Goal: Transaction & Acquisition: Obtain resource

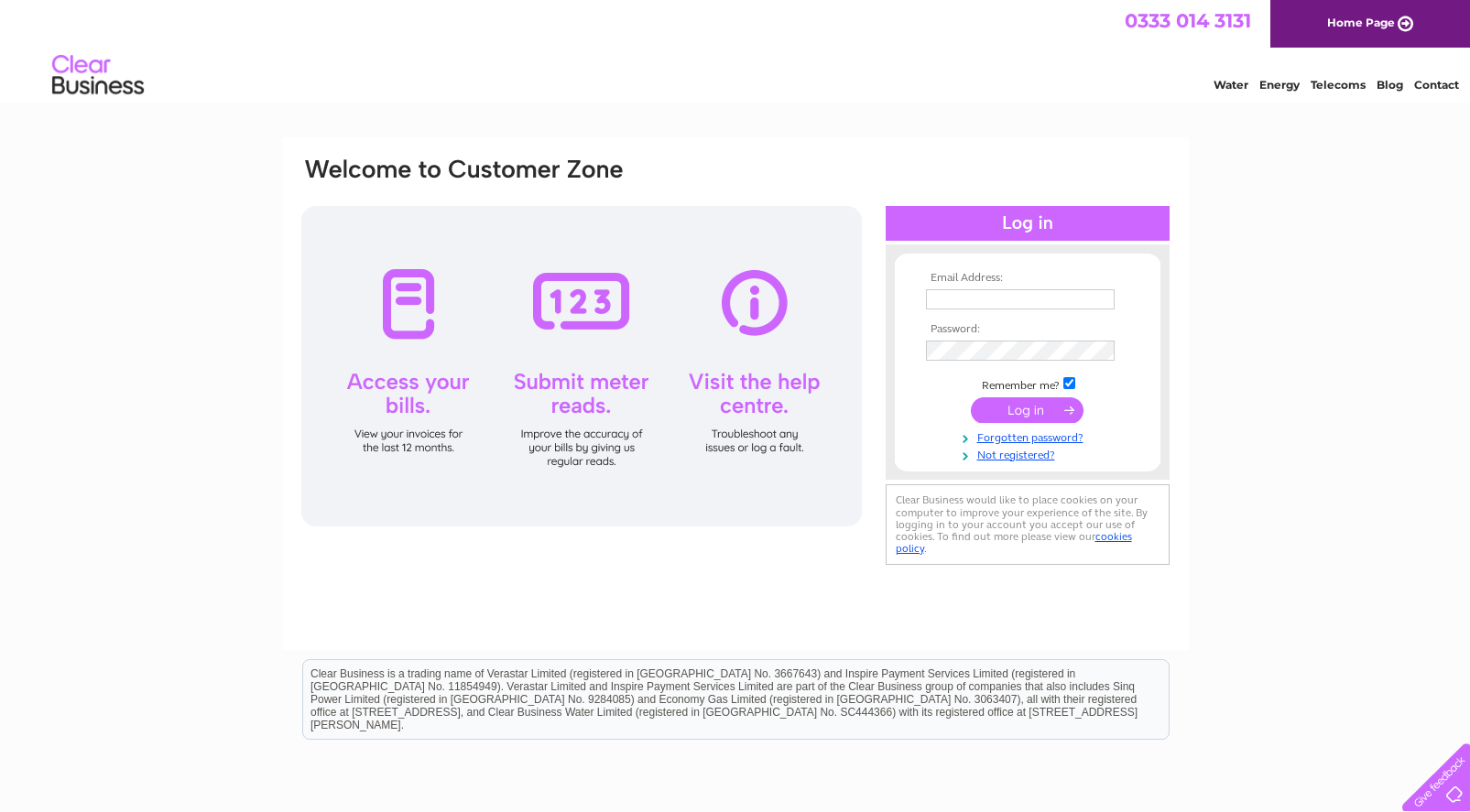
click at [978, 299] on input "text" at bounding box center [1020, 299] width 189 height 21
type input "popularshoplimited@gmail.com"
click at [1040, 415] on input "submit" at bounding box center [1026, 410] width 112 height 25
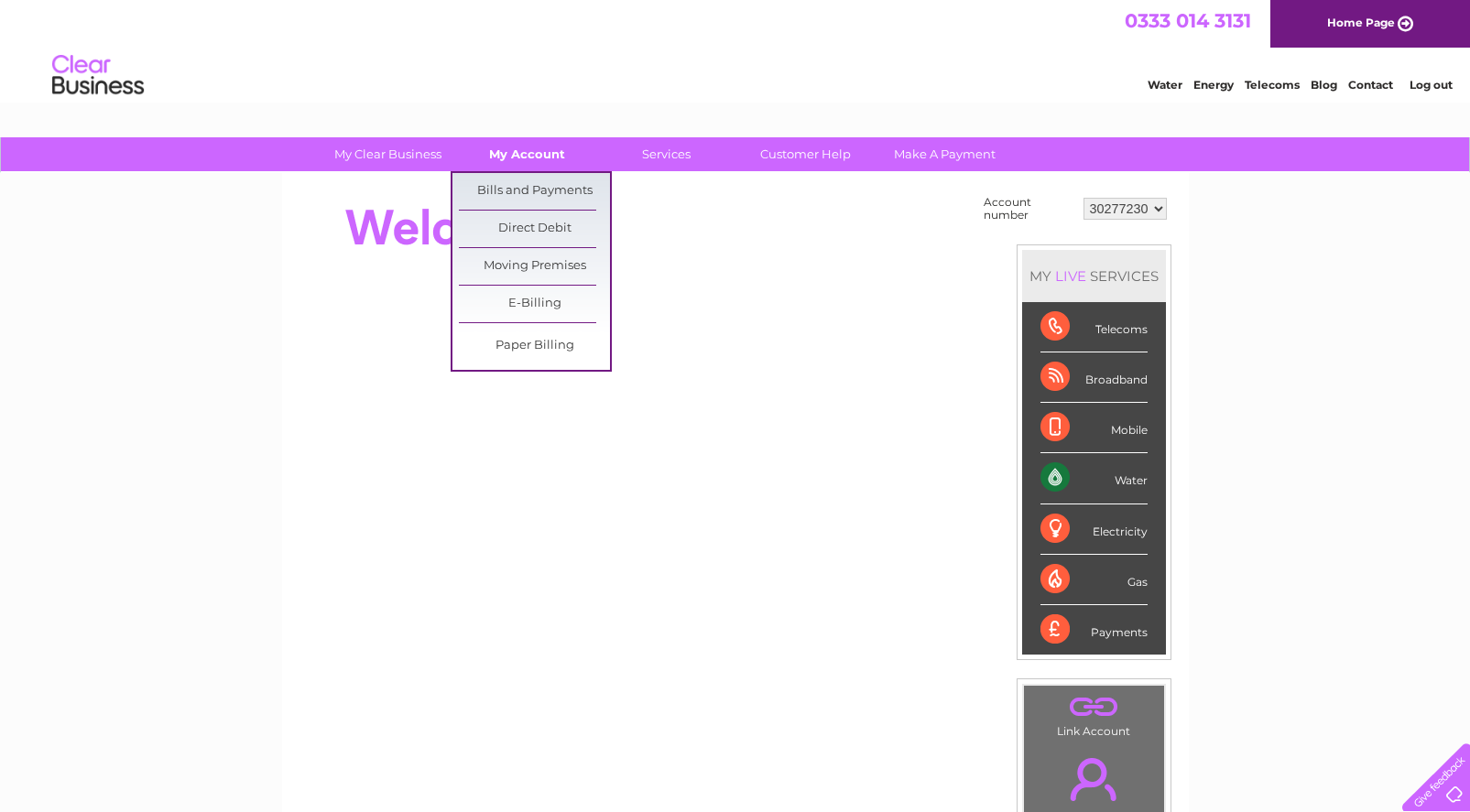
click at [515, 150] on link "My Account" at bounding box center [527, 154] width 151 height 34
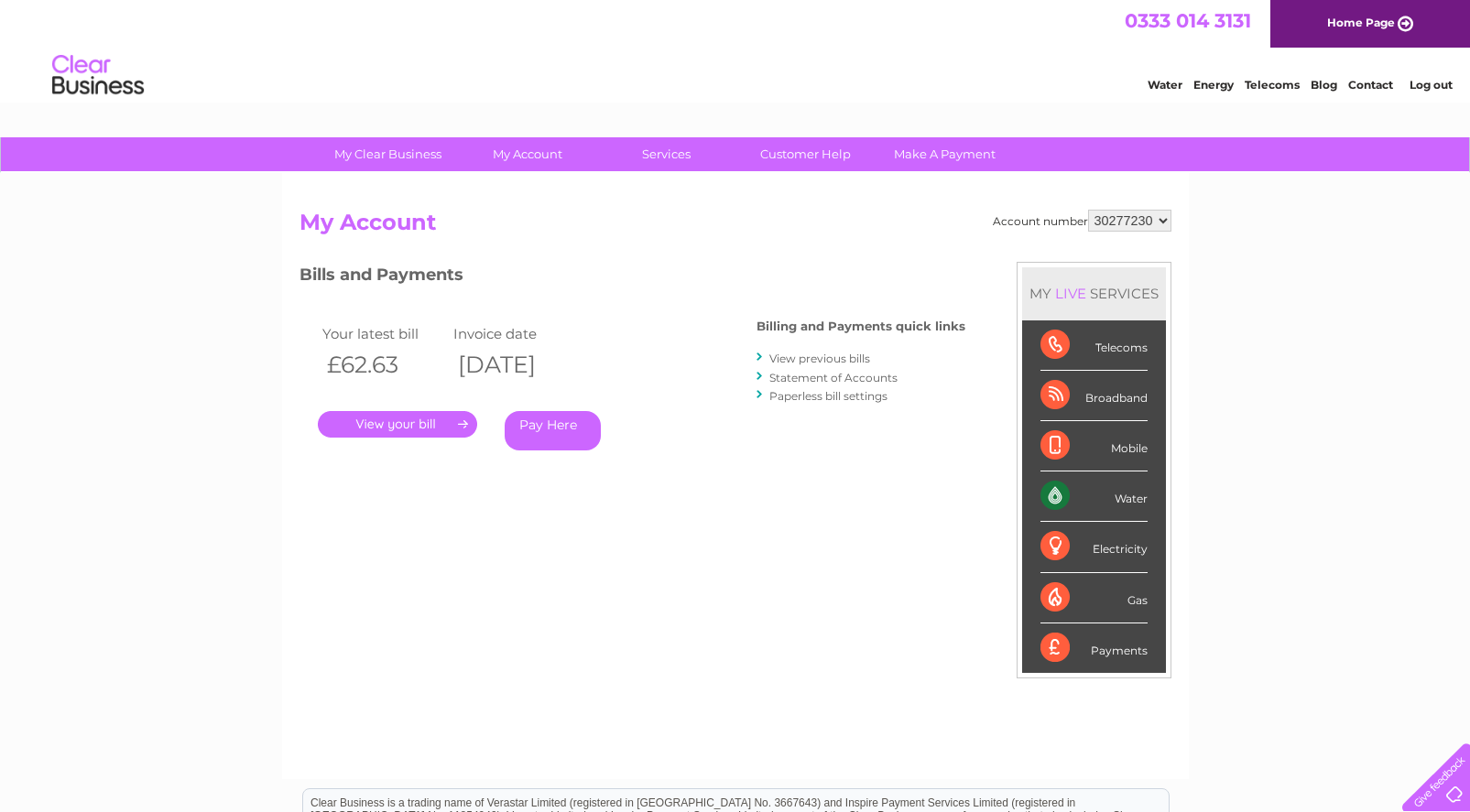
click at [417, 420] on link "." at bounding box center [397, 424] width 159 height 26
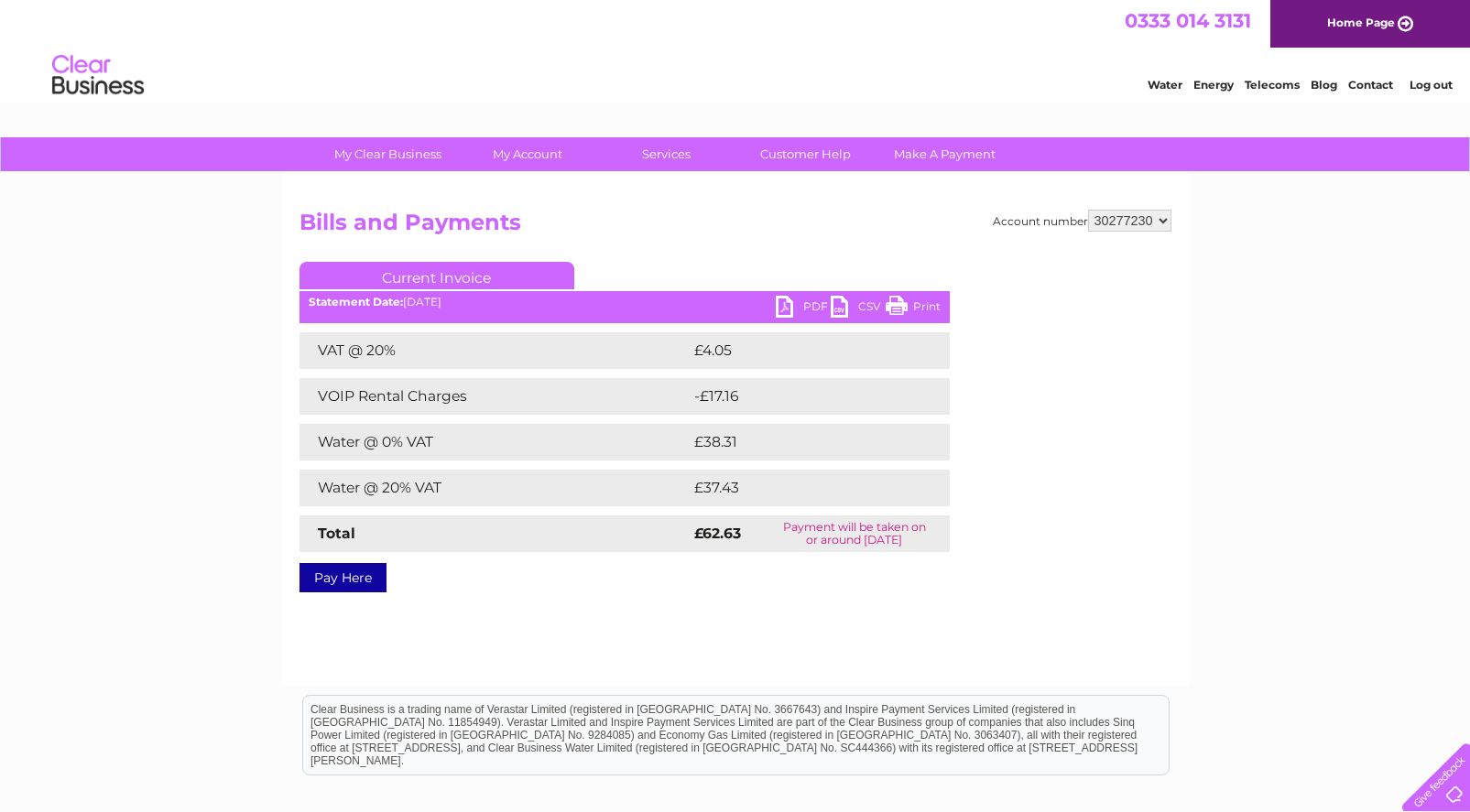
click at [445, 276] on link "Current Invoice" at bounding box center [436, 276] width 275 height 27
click at [800, 305] on link "PDF" at bounding box center [803, 309] width 55 height 26
